Goal: Information Seeking & Learning: Compare options

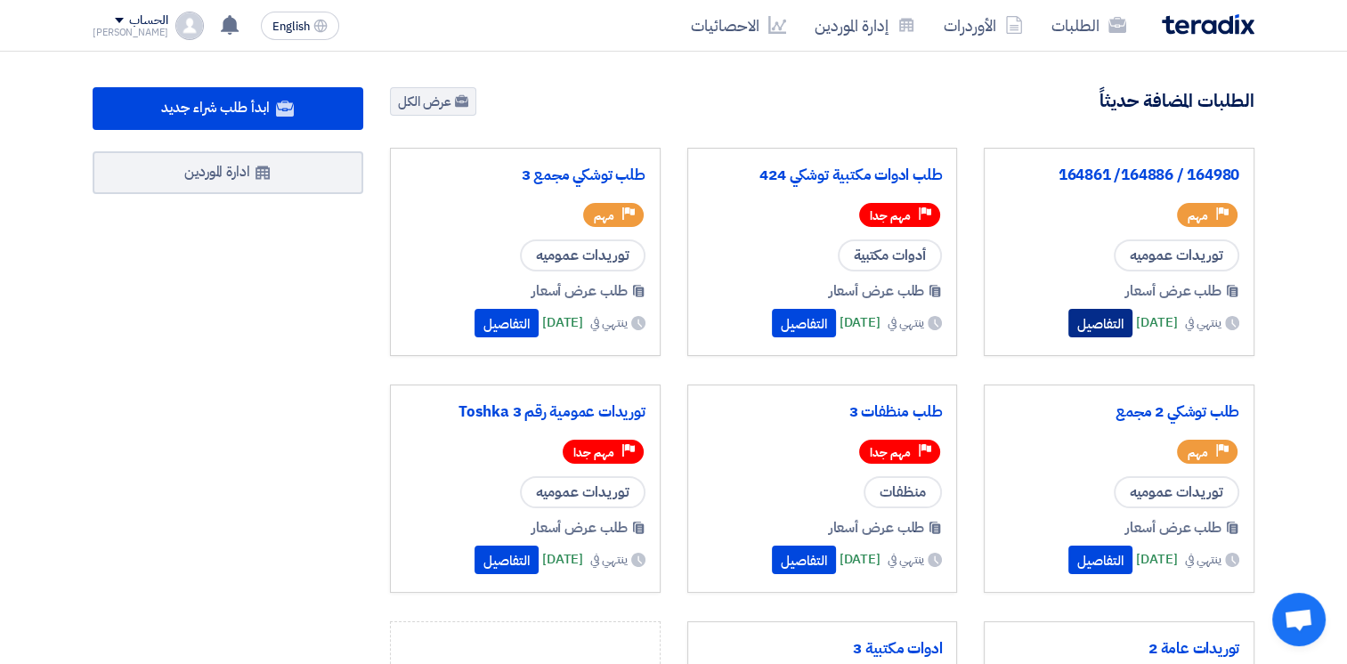
click at [1078, 326] on button "التفاصيل" at bounding box center [1100, 323] width 64 height 28
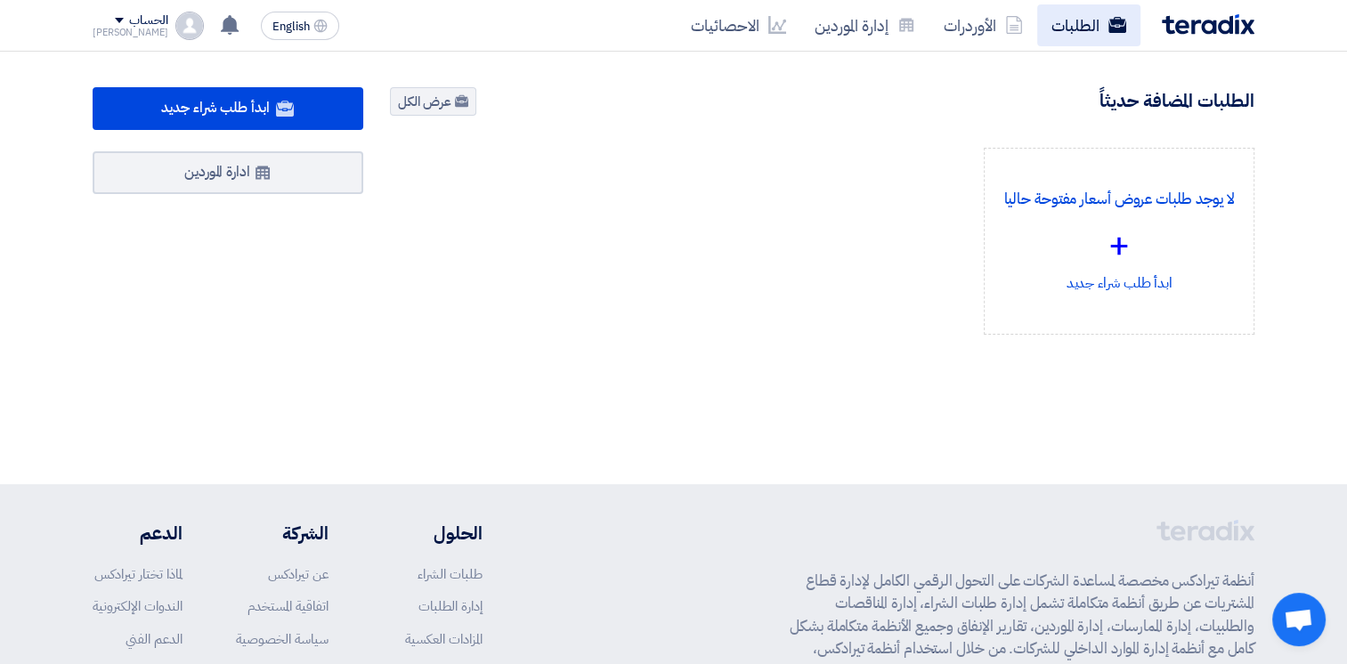
click at [1083, 28] on link "الطلبات" at bounding box center [1088, 25] width 103 height 42
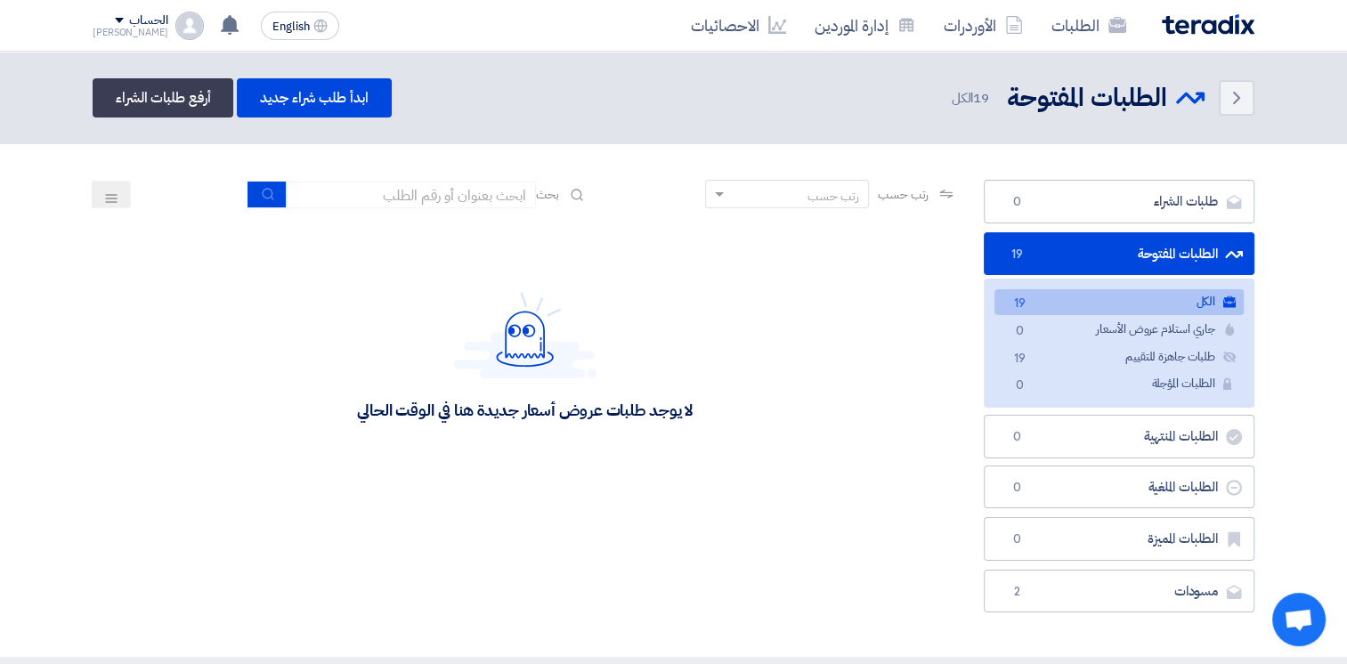
click at [1178, 28] on img at bounding box center [1207, 24] width 93 height 20
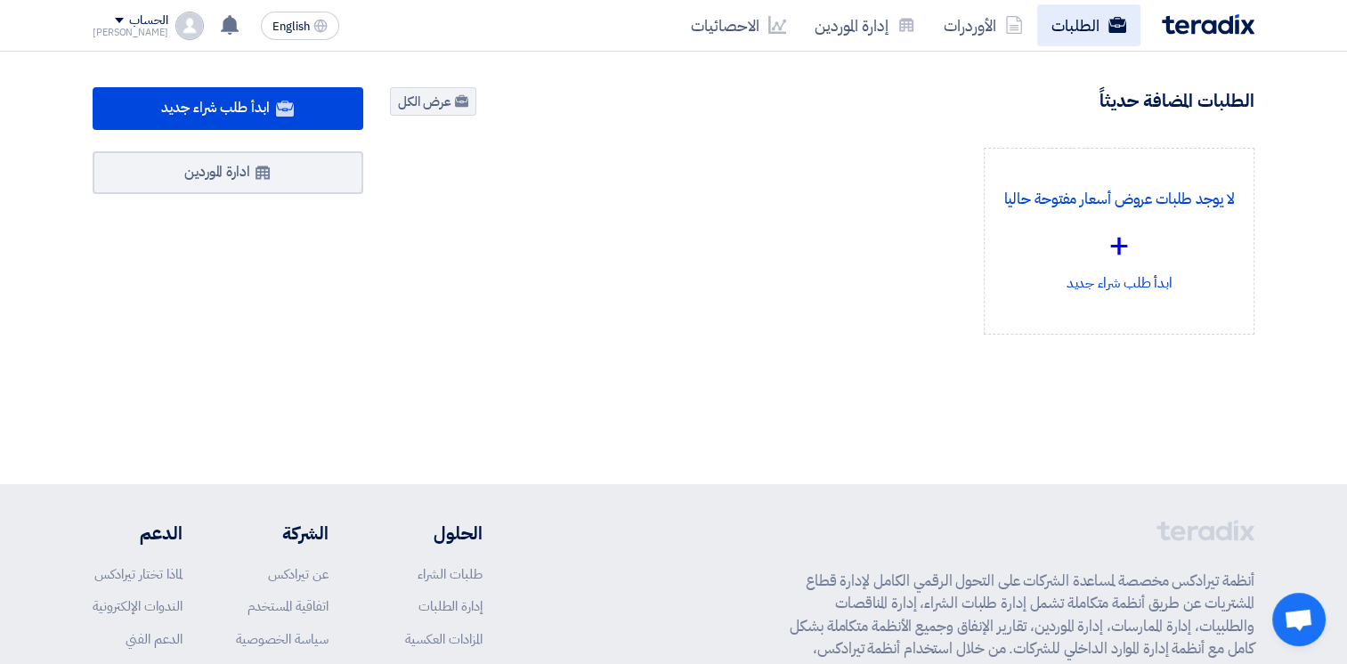
click at [1099, 29] on link "الطلبات" at bounding box center [1088, 25] width 103 height 42
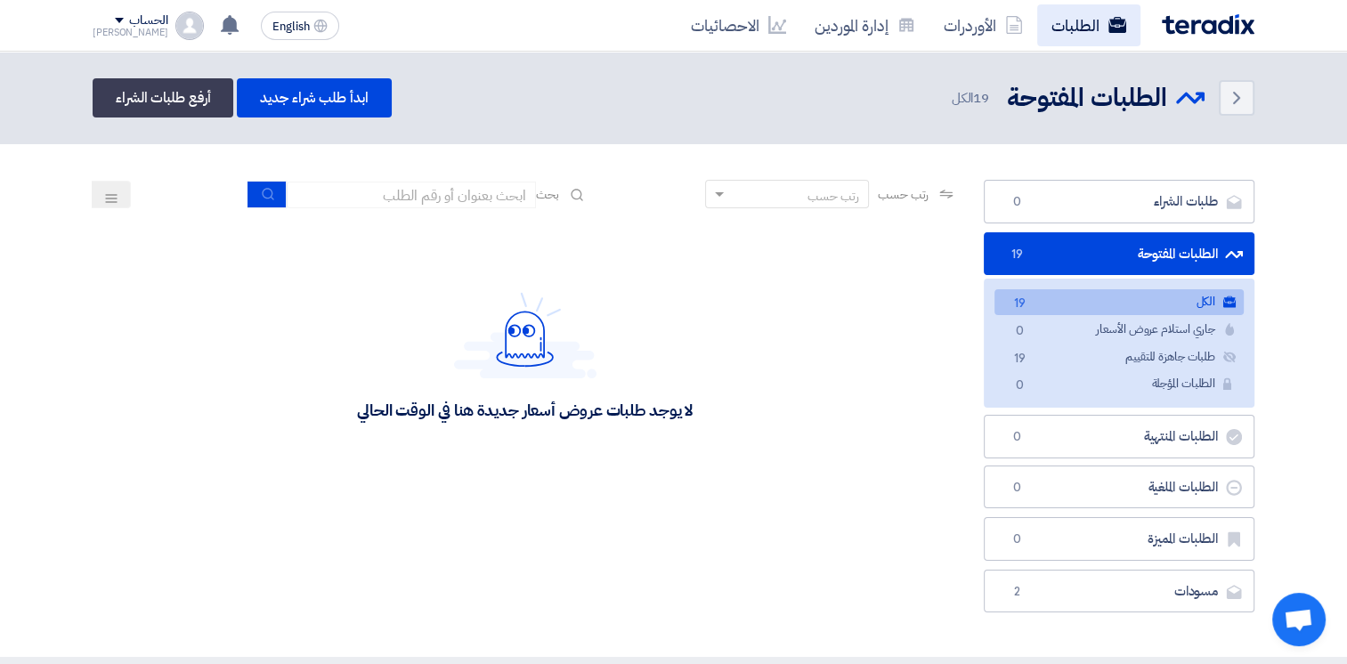
click at [1071, 21] on link "الطلبات" at bounding box center [1088, 25] width 103 height 42
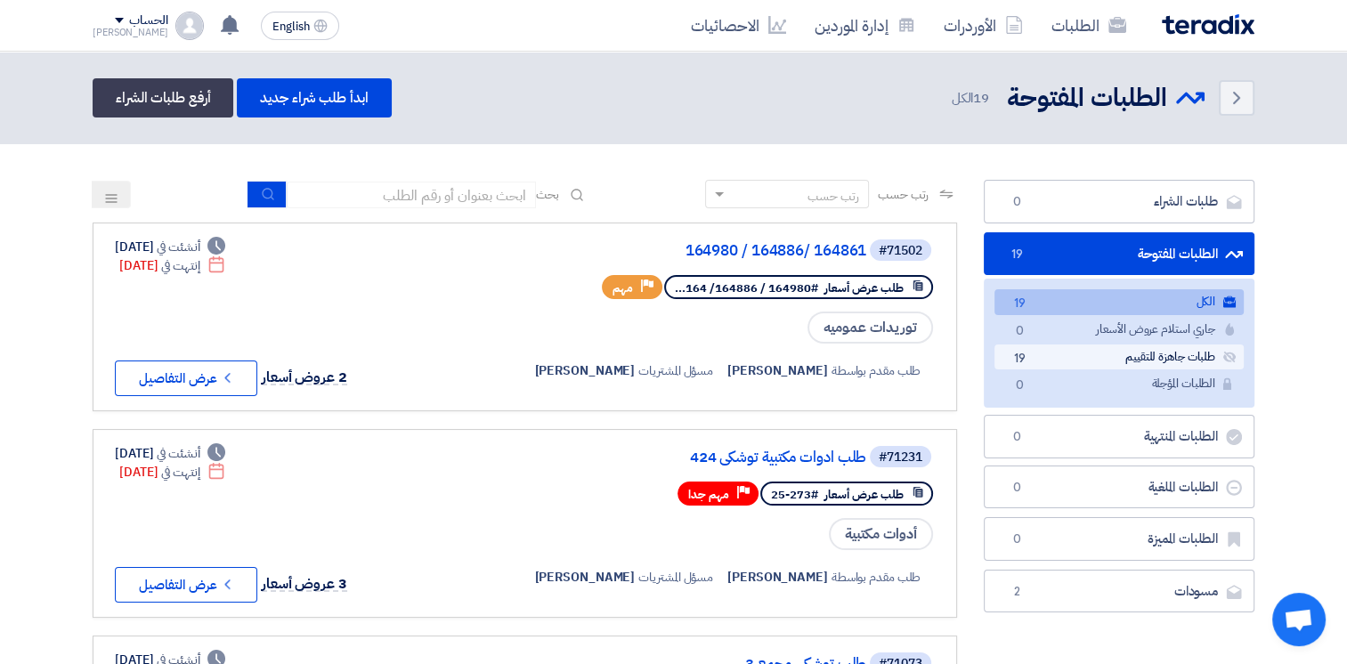
click at [1064, 364] on link "طلبات جاهزة للتقييم طلبات جاهزة للتقييم 19" at bounding box center [1118, 357] width 249 height 26
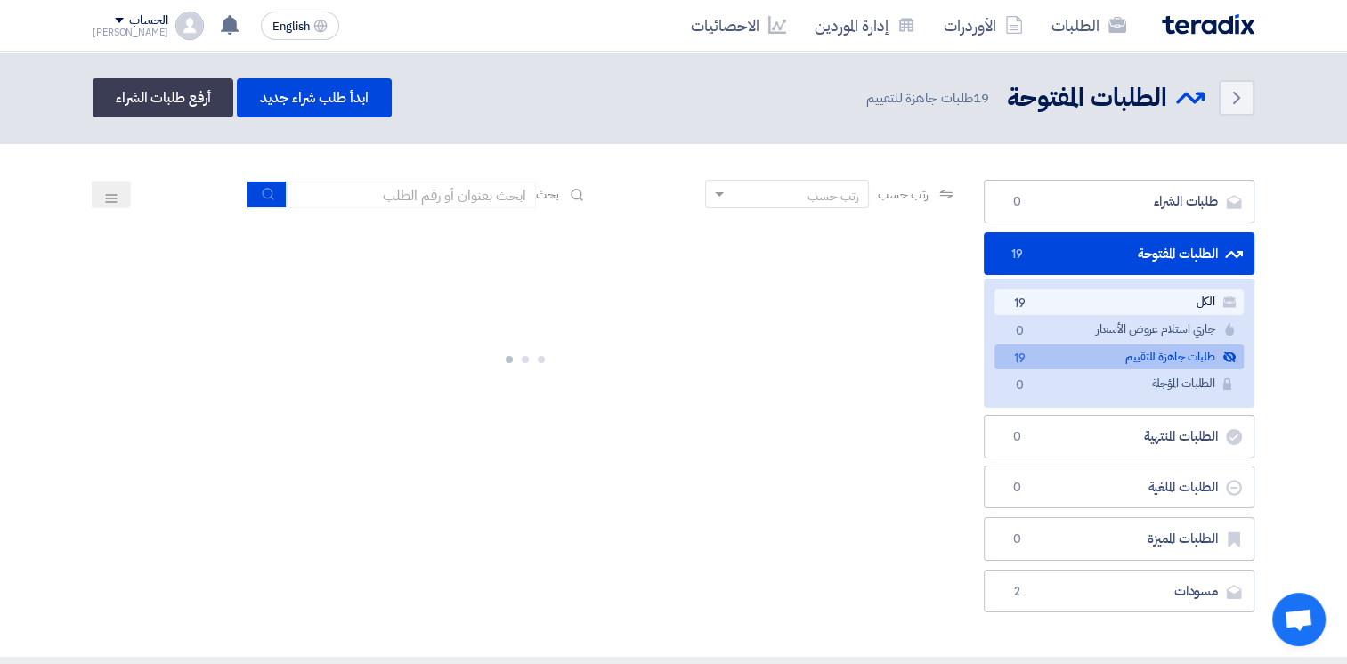
click at [1166, 308] on link "الكل الكل 19" at bounding box center [1118, 302] width 249 height 26
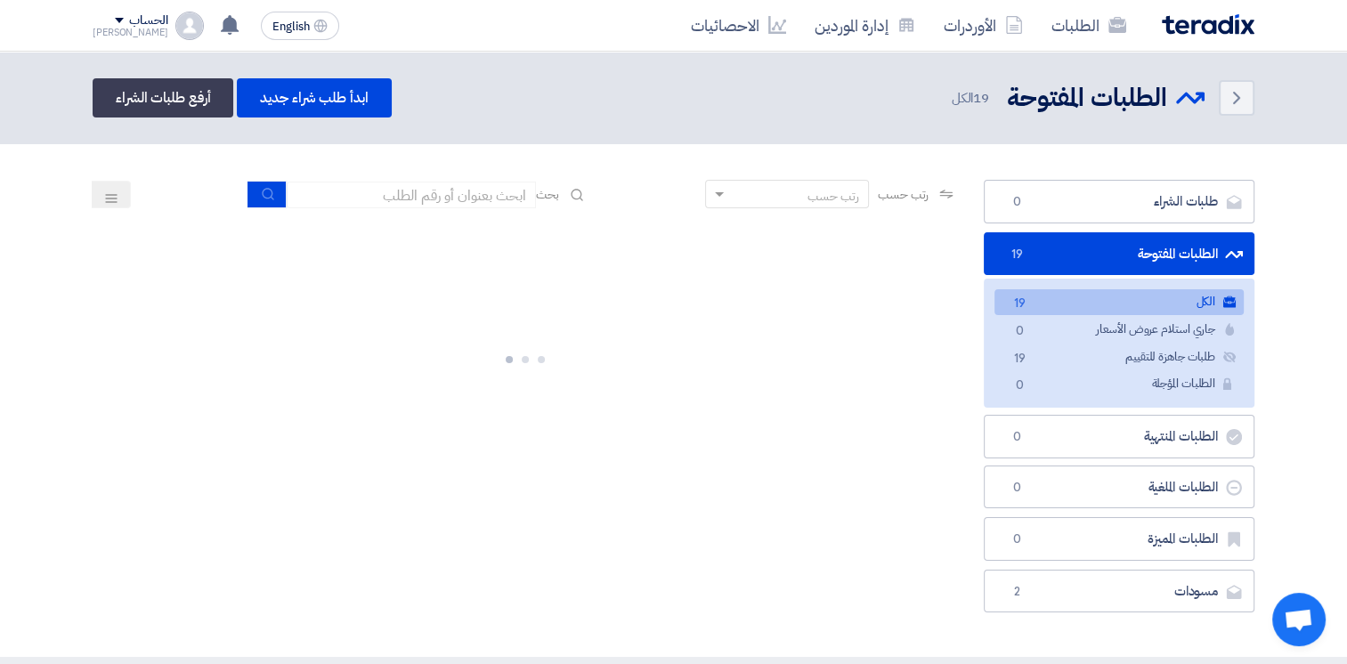
click at [1167, 304] on link "الكل الكل 19" at bounding box center [1118, 302] width 249 height 26
click at [1166, 304] on link "الكل الكل 19" at bounding box center [1118, 302] width 249 height 26
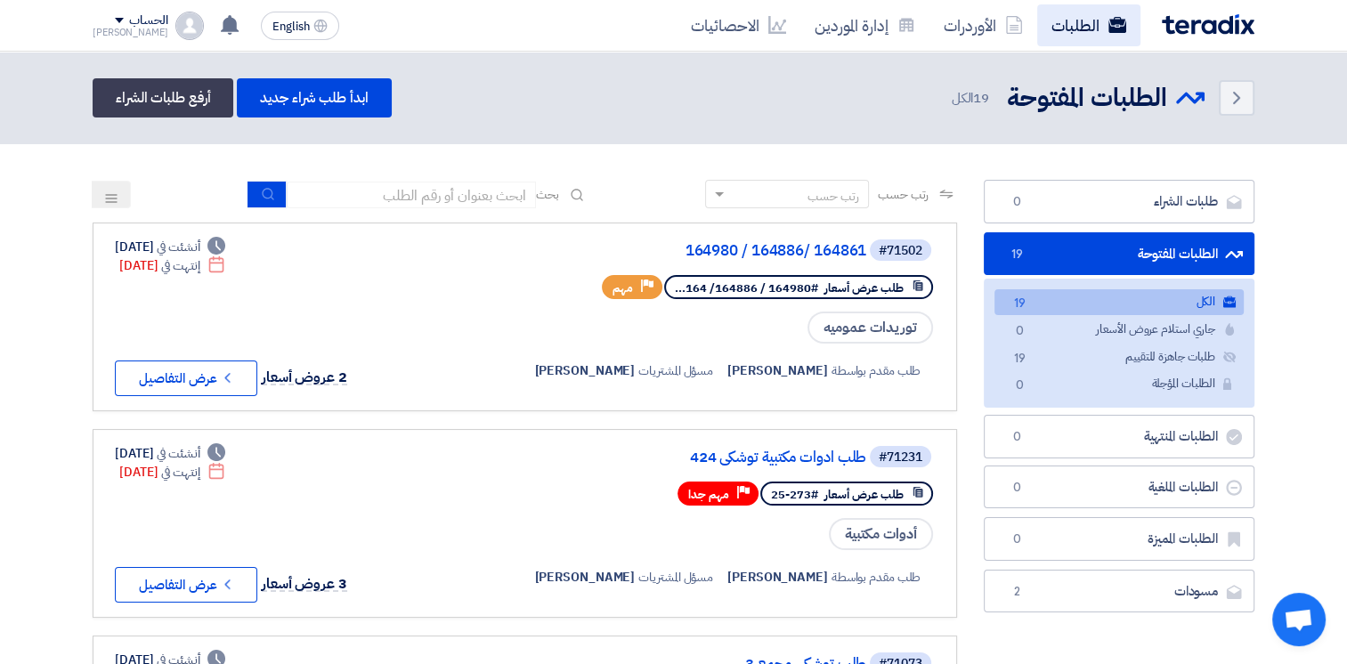
click at [1076, 27] on link "الطلبات" at bounding box center [1088, 25] width 103 height 42
click at [1075, 27] on link "الطلبات" at bounding box center [1088, 25] width 103 height 42
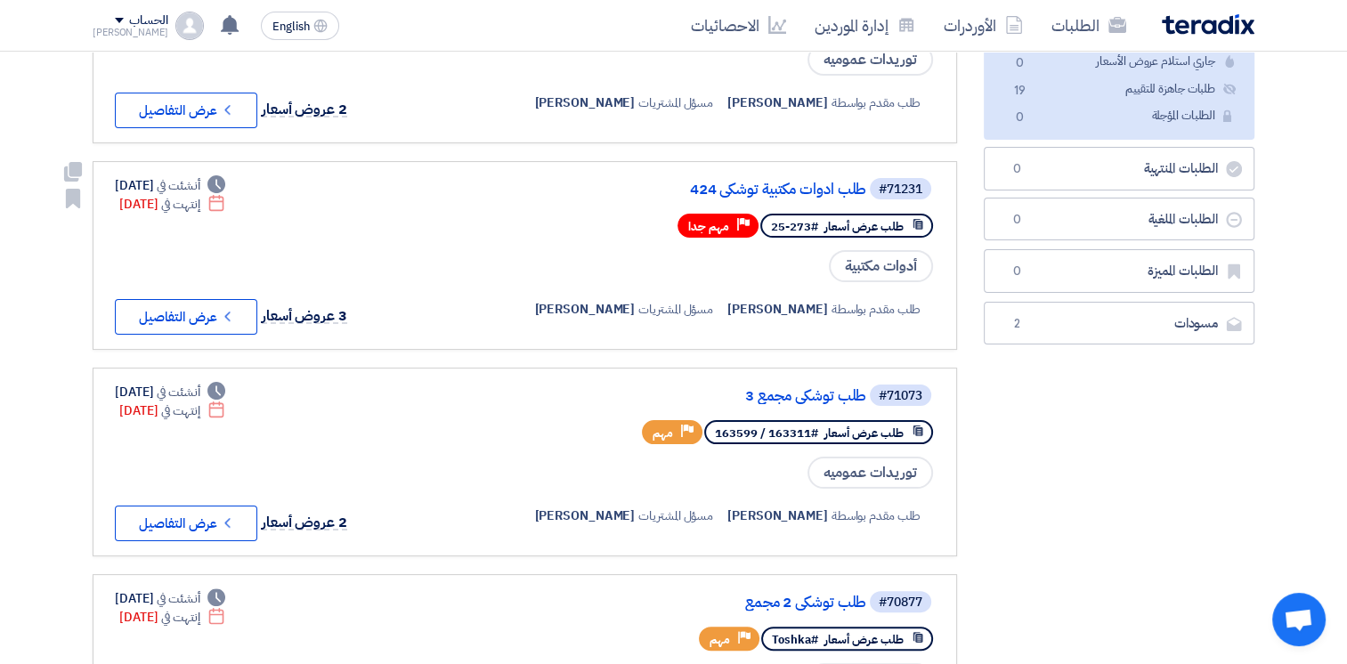
scroll to position [356, 0]
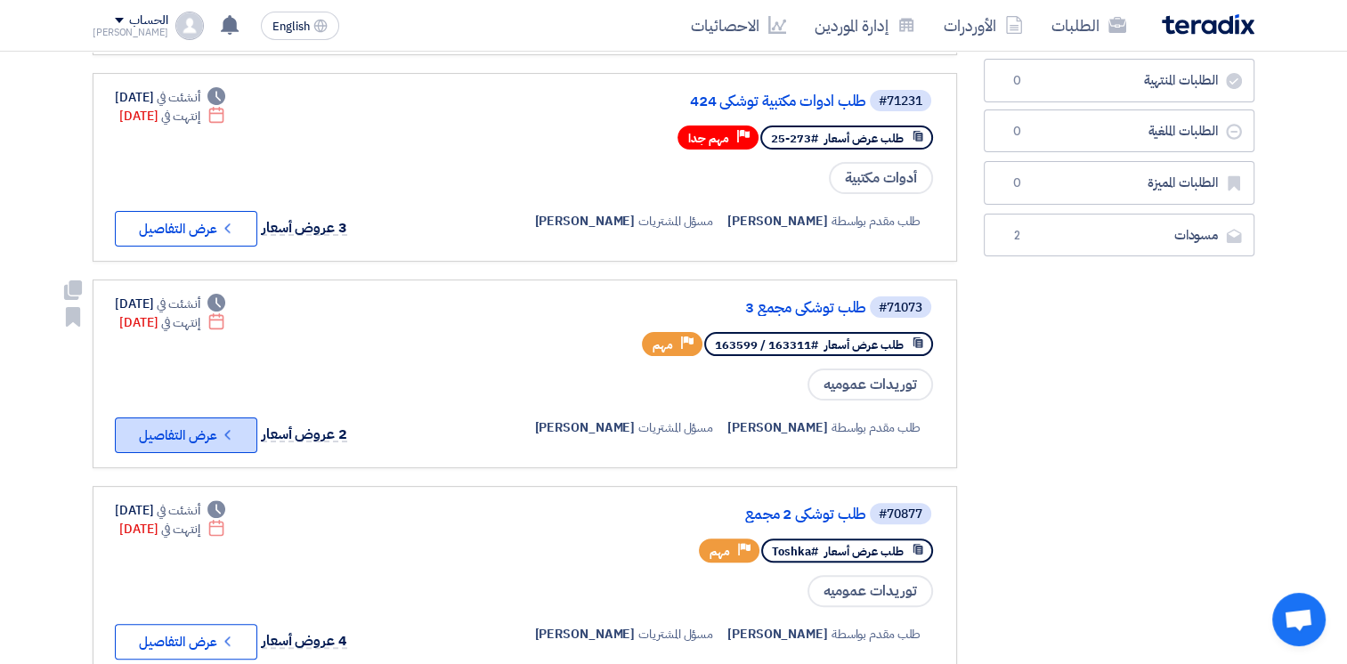
click at [212, 426] on button "Check details عرض التفاصيل" at bounding box center [186, 435] width 142 height 36
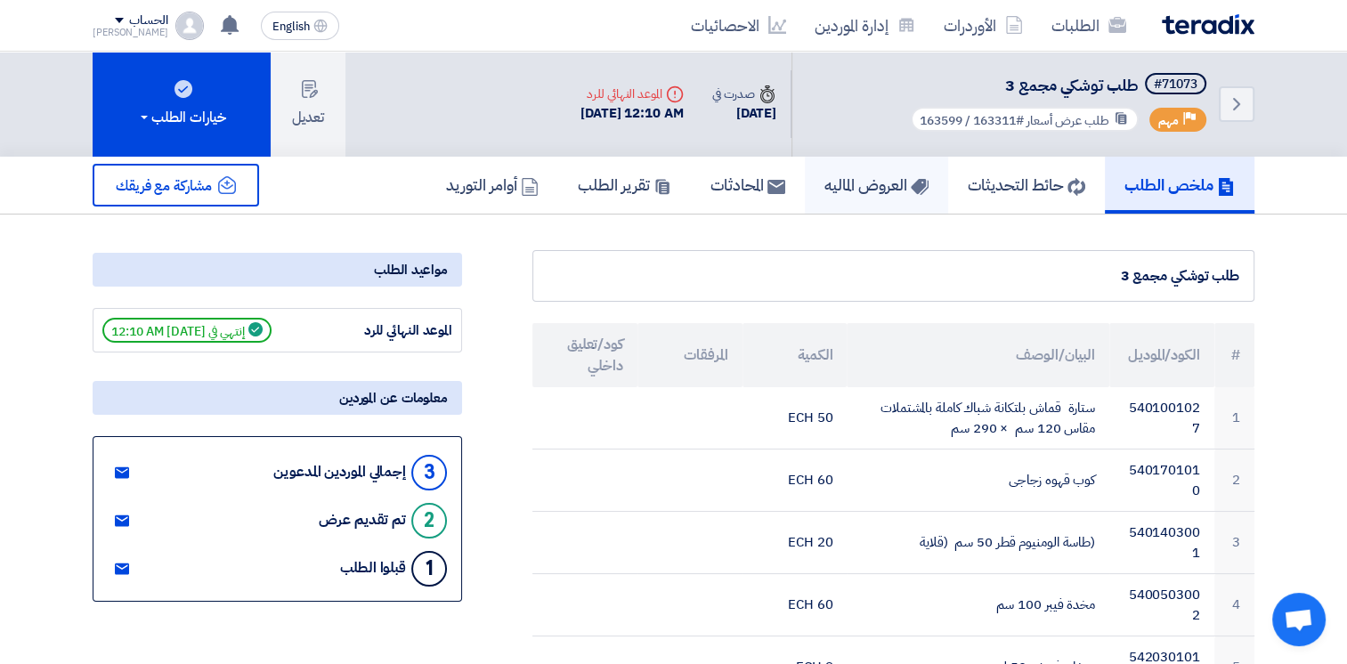
click at [878, 183] on h5 "العروض الماليه" at bounding box center [876, 184] width 104 height 20
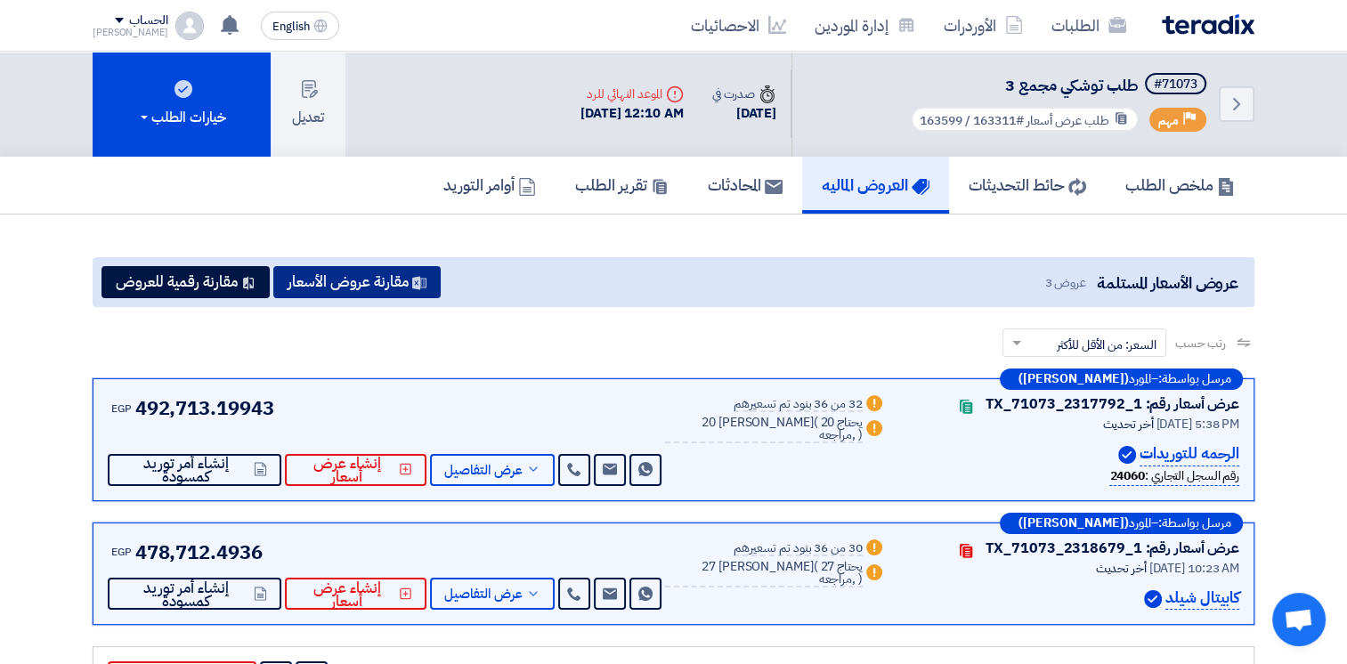
click at [403, 276] on button "مقارنة عروض الأسعار" at bounding box center [356, 282] width 167 height 32
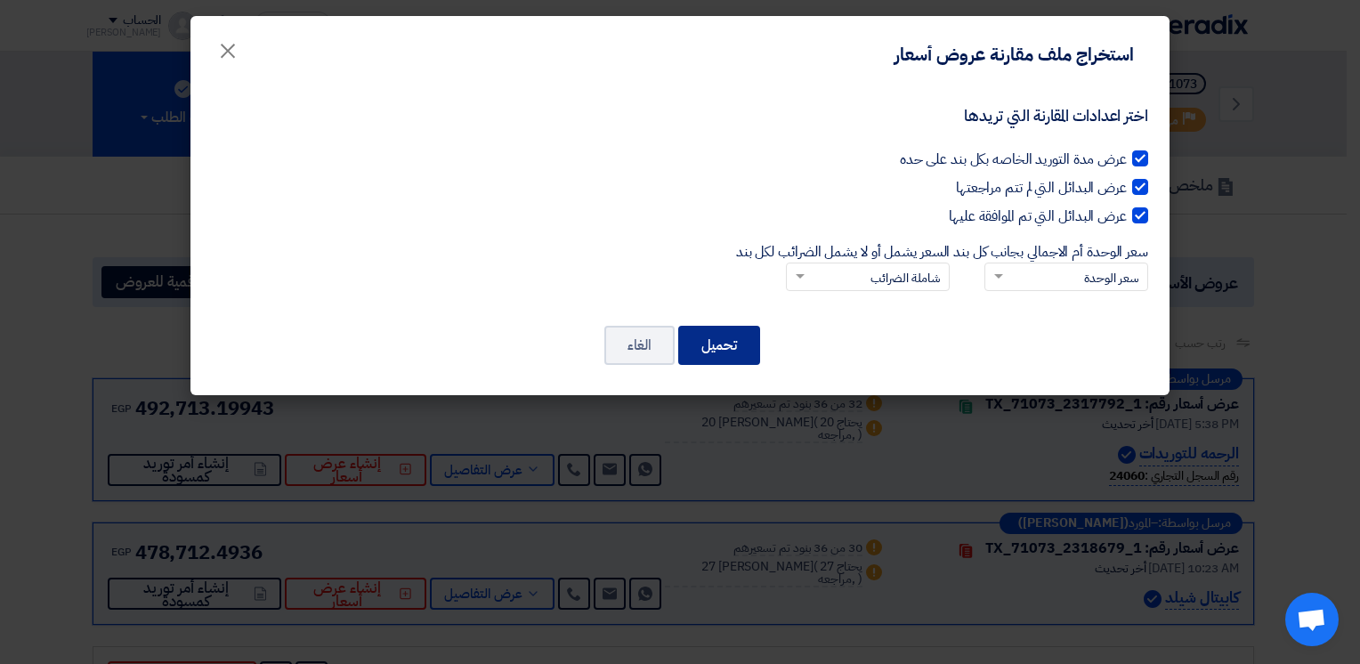
drag, startPoint x: 724, startPoint y: 347, endPoint x: 744, endPoint y: 347, distance: 20.5
click at [726, 347] on button "تحميل" at bounding box center [719, 345] width 82 height 39
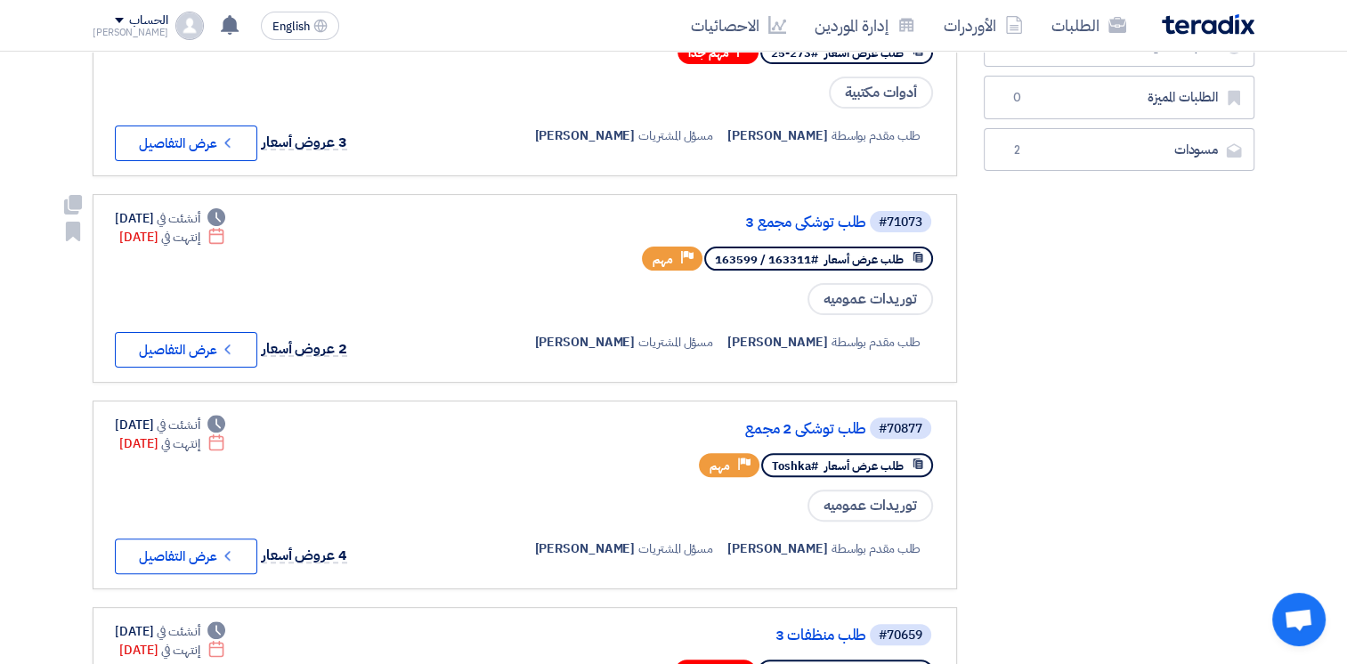
scroll to position [534, 0]
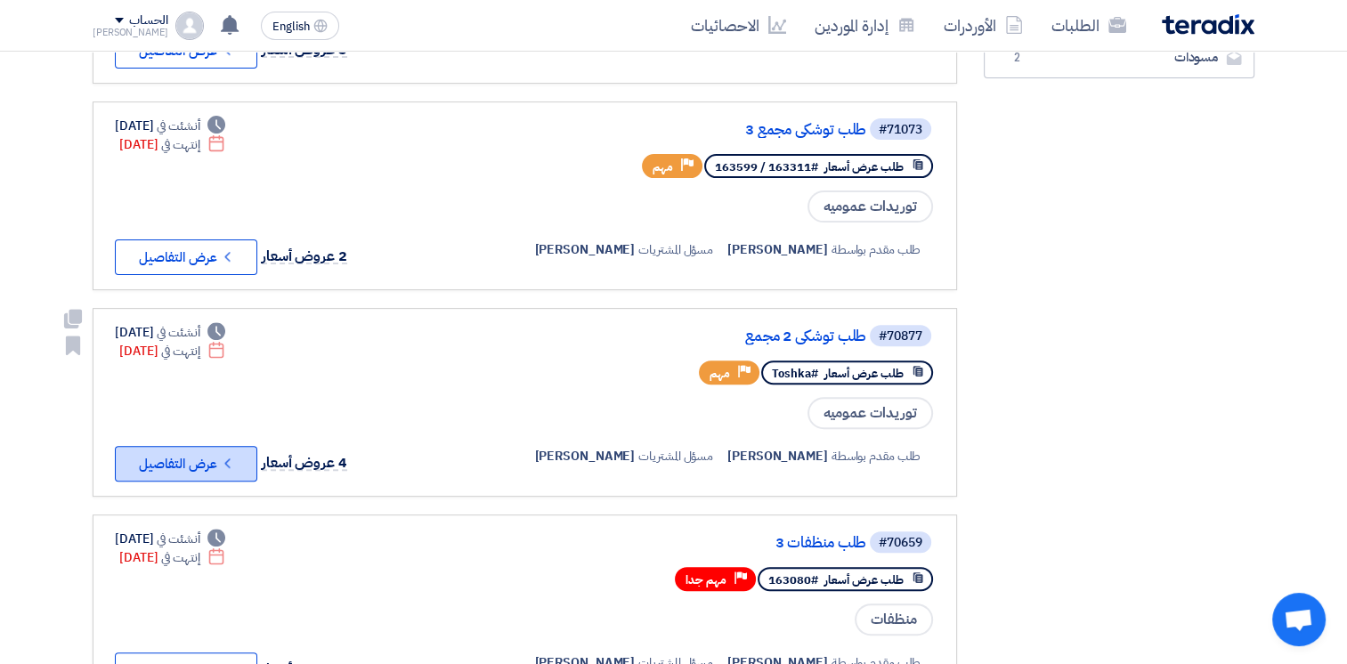
click at [202, 447] on button "Check details عرض التفاصيل" at bounding box center [186, 464] width 142 height 36
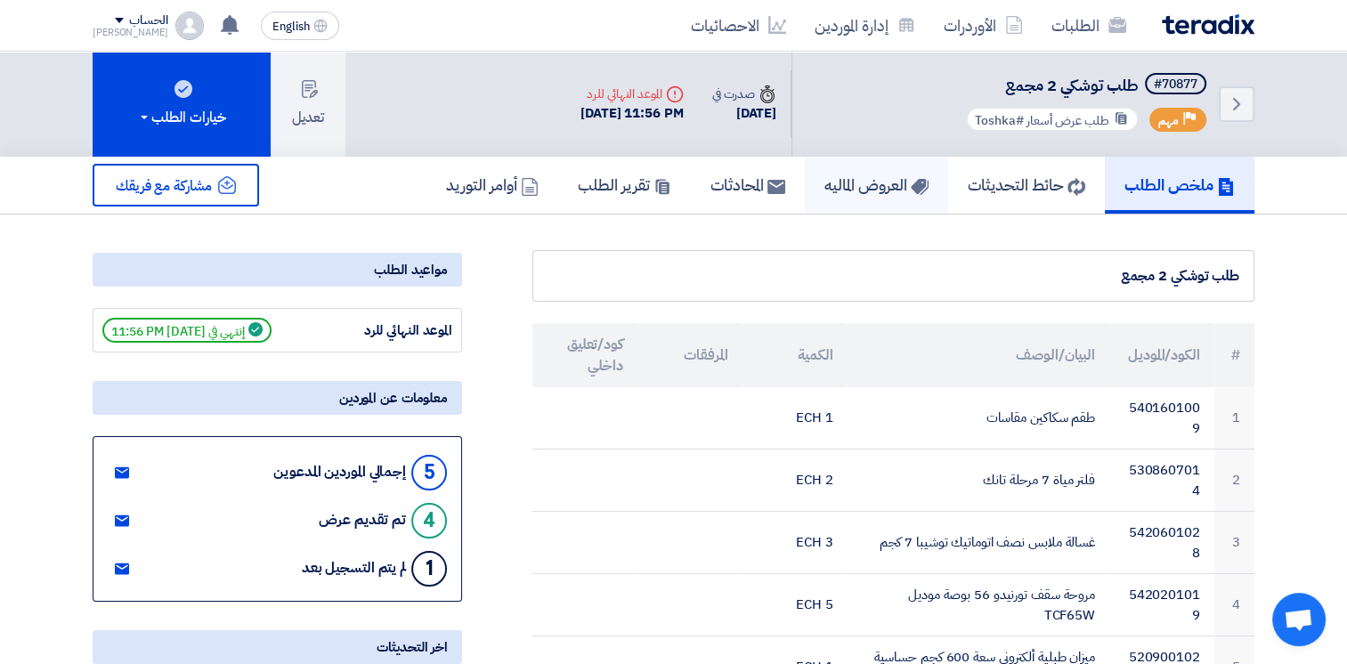
click at [854, 183] on h5 "العروض الماليه" at bounding box center [876, 184] width 104 height 20
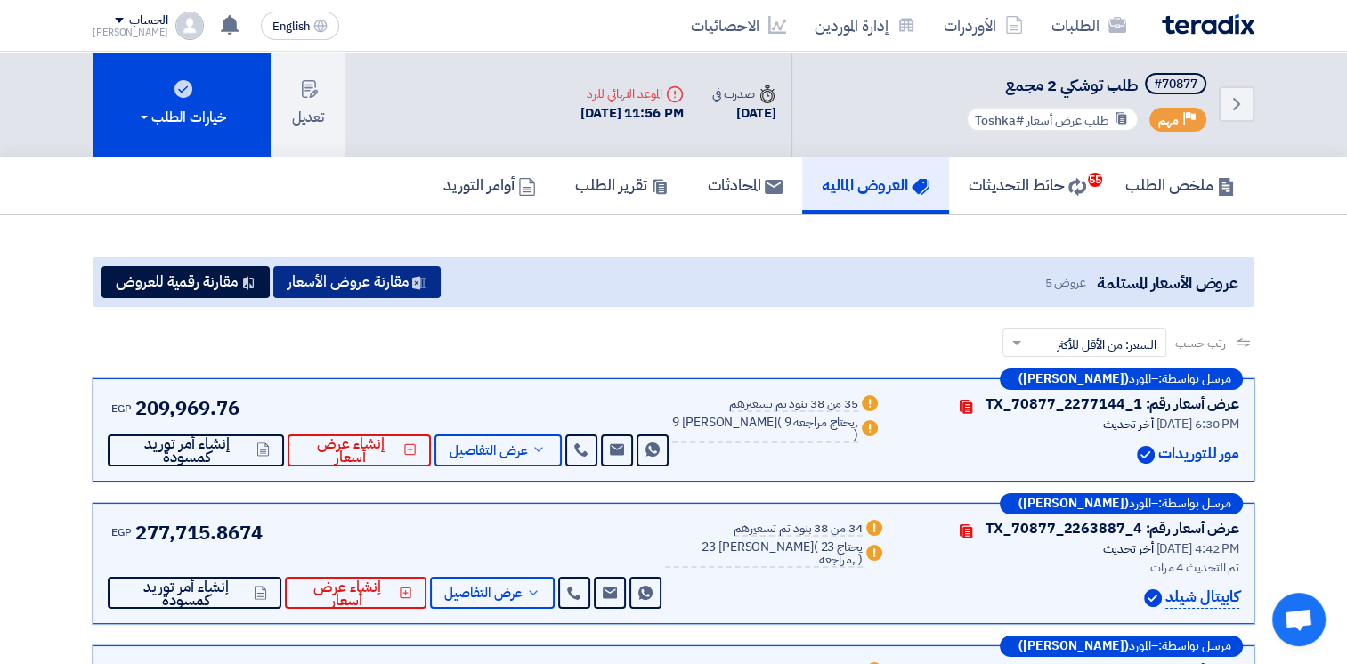
drag, startPoint x: 365, startPoint y: 296, endPoint x: 407, endPoint y: 294, distance: 41.9
click at [372, 295] on div "عروض الأسعار المستلمة عروض 5 مقارنة عروض الأسعار مقارنة رقمية للعروض" at bounding box center [673, 282] width 1161 height 50
click at [417, 282] on use at bounding box center [419, 282] width 14 height 13
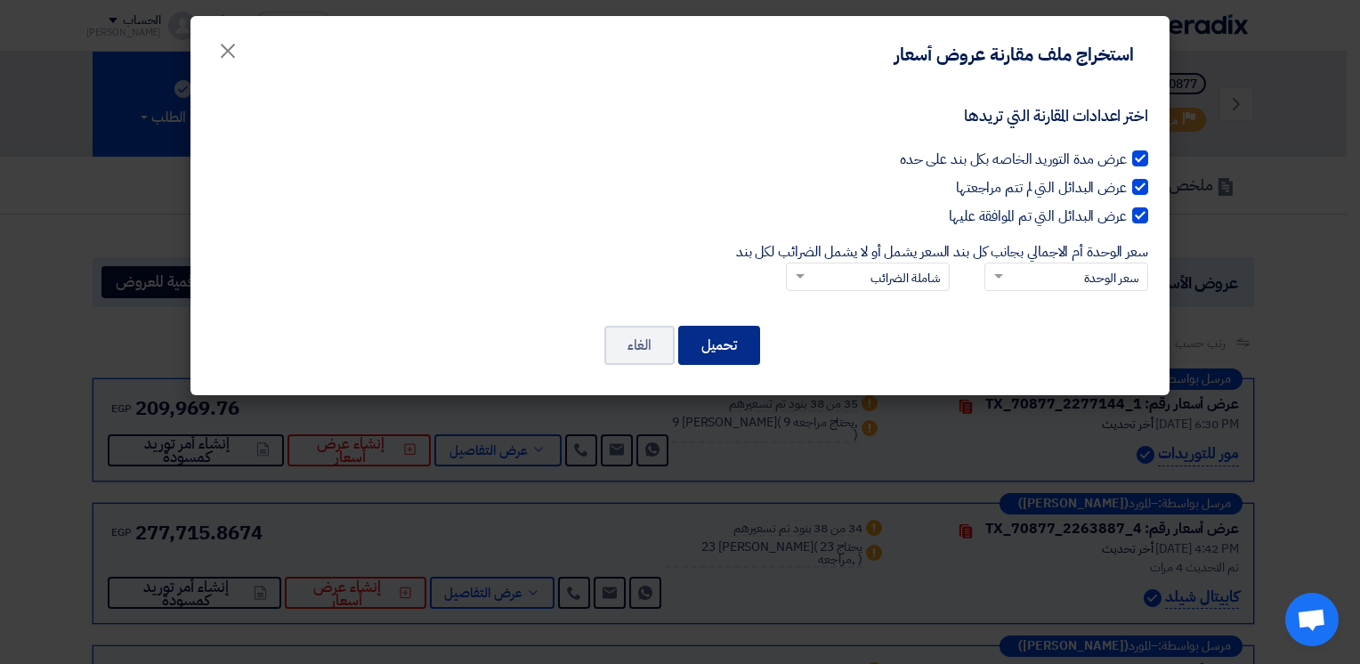
click at [718, 339] on button "تحميل" at bounding box center [719, 345] width 82 height 39
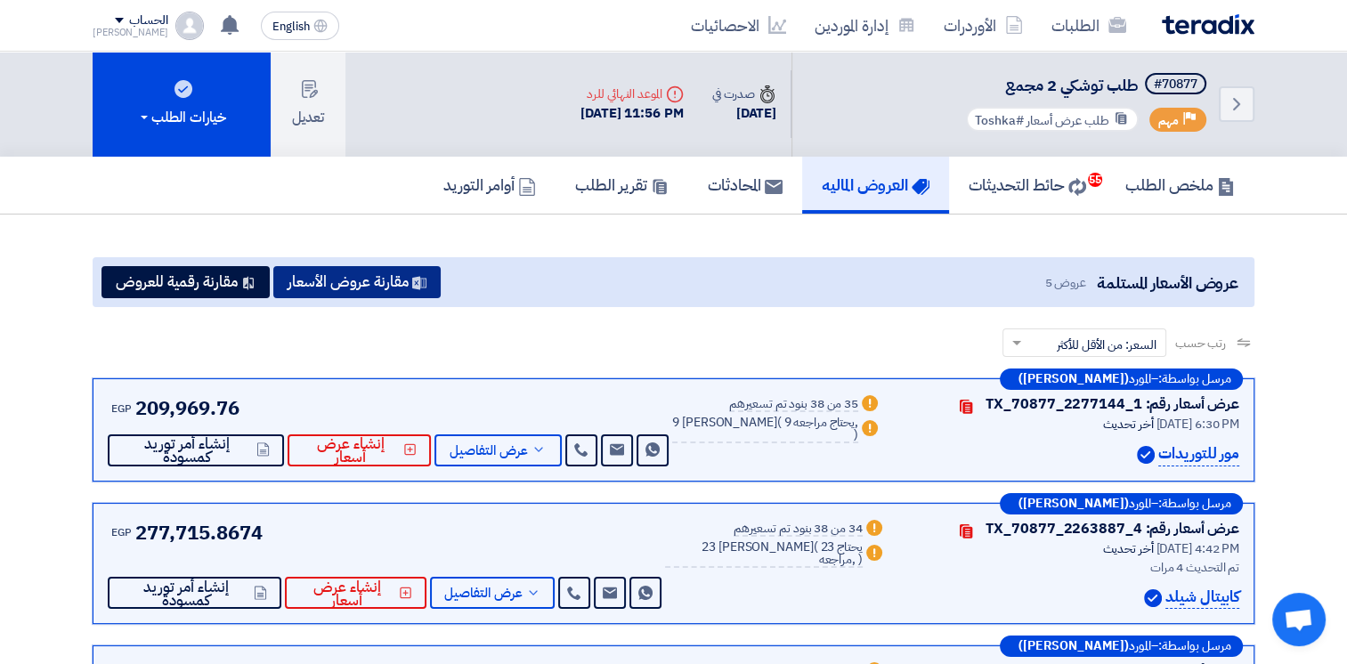
click at [340, 283] on button "مقارنة عروض الأسعار" at bounding box center [356, 282] width 167 height 32
